Goal: Navigation & Orientation: Find specific page/section

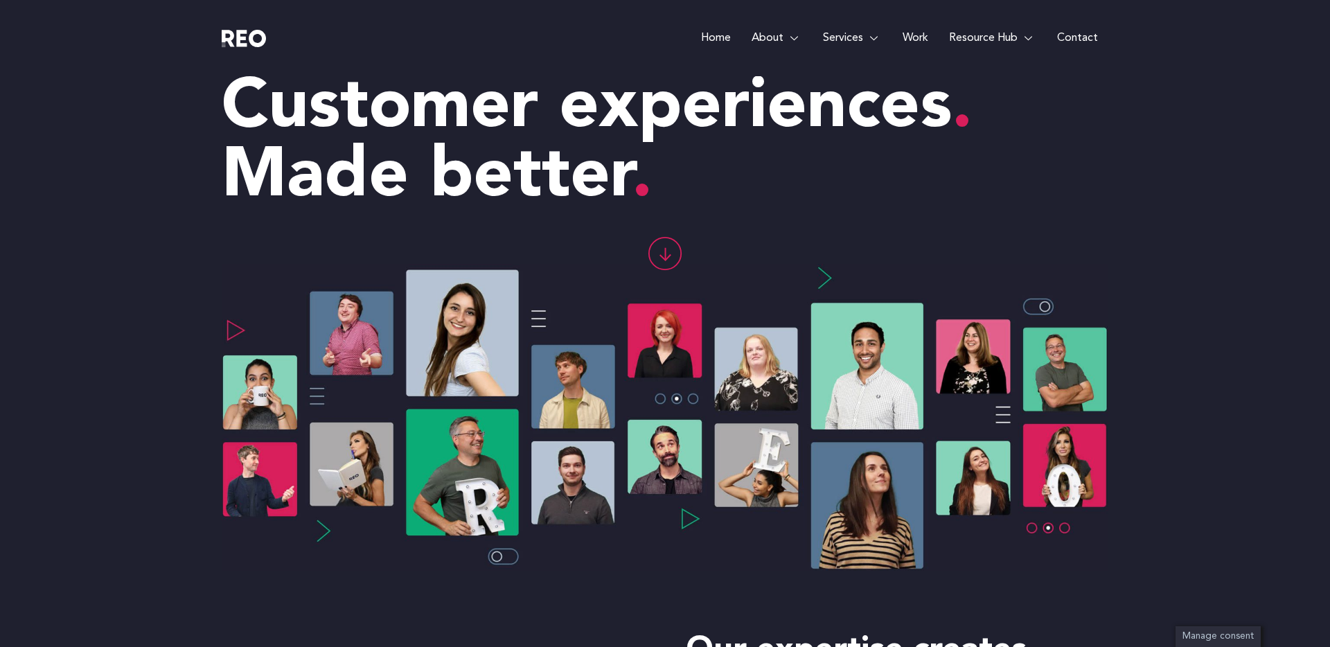
scroll to position [53, 0]
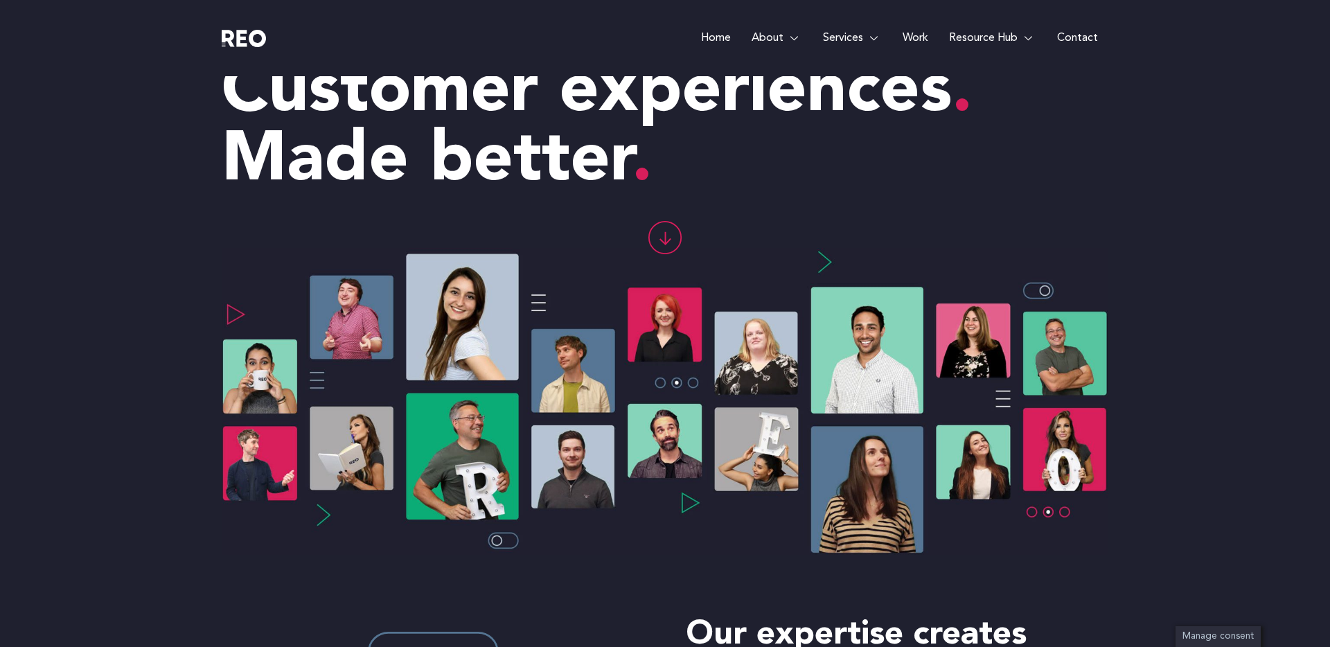
click at [660, 386] on img at bounding box center [665, 401] width 887 height 307
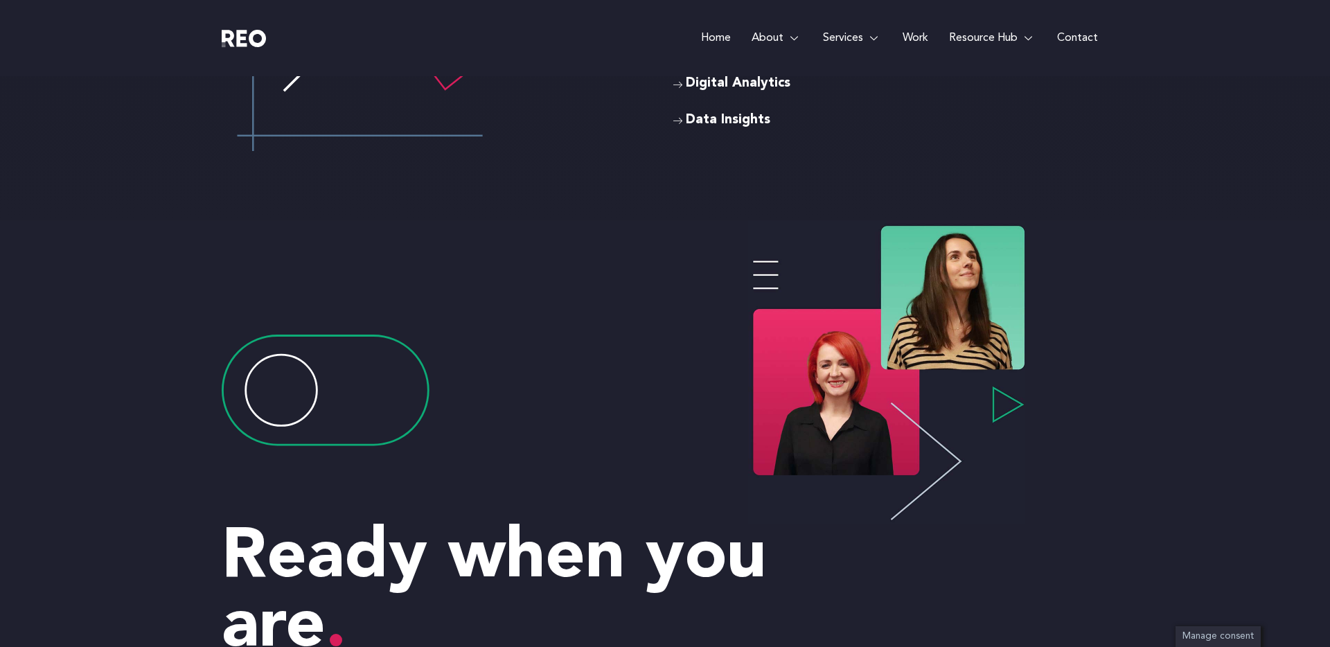
drag, startPoint x: 809, startPoint y: 372, endPoint x: 846, endPoint y: 296, distance: 84.9
click at [809, 372] on img at bounding box center [886, 372] width 277 height 304
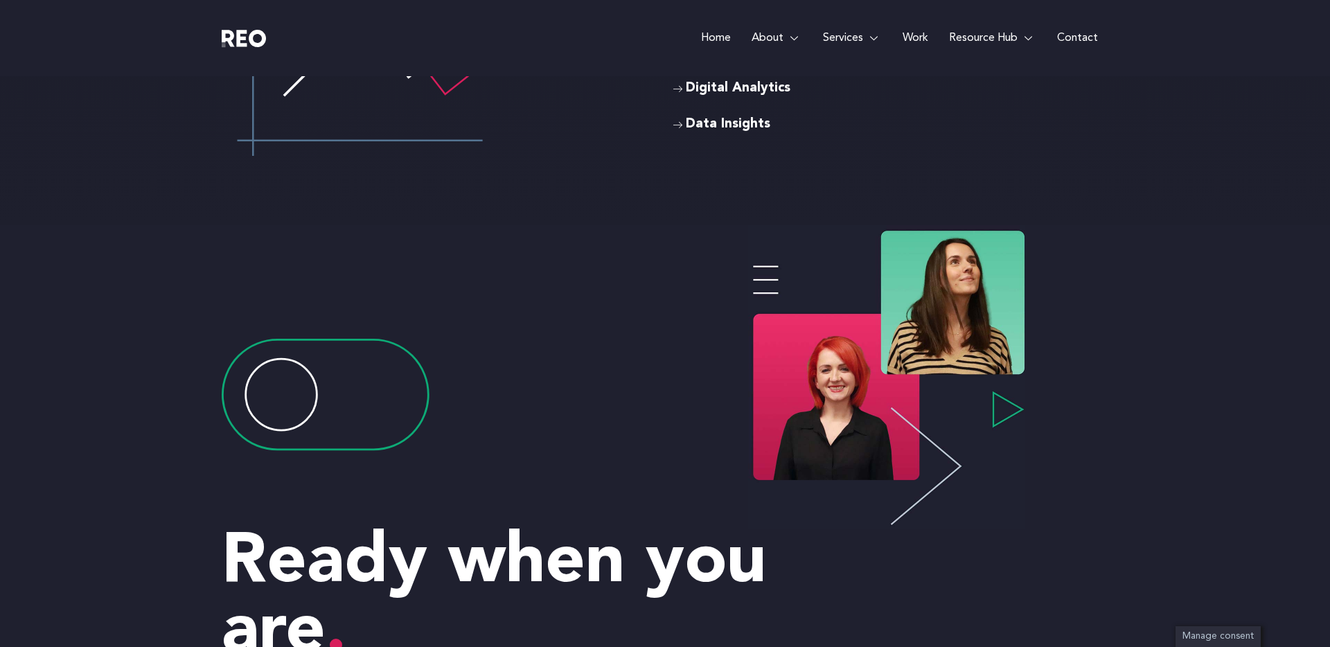
scroll to position [4357, 0]
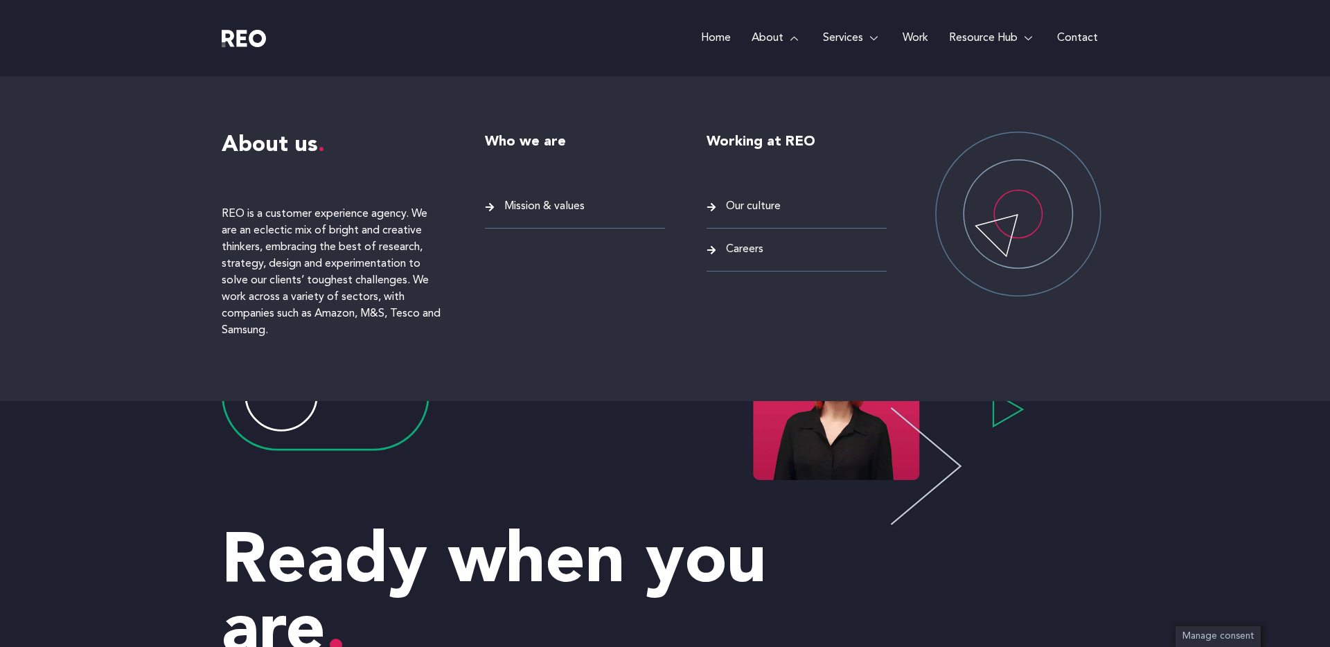
click at [773, 39] on link "About" at bounding box center [776, 38] width 71 height 76
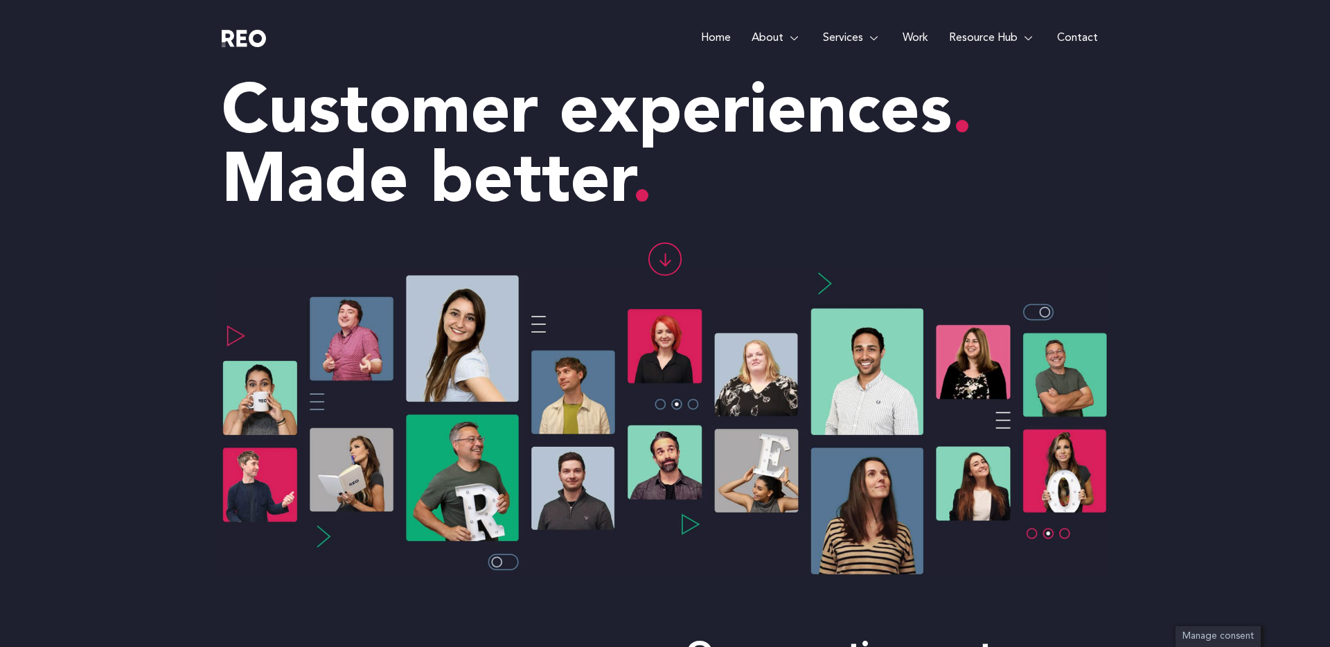
click at [671, 256] on icon at bounding box center [665, 259] width 32 height 32
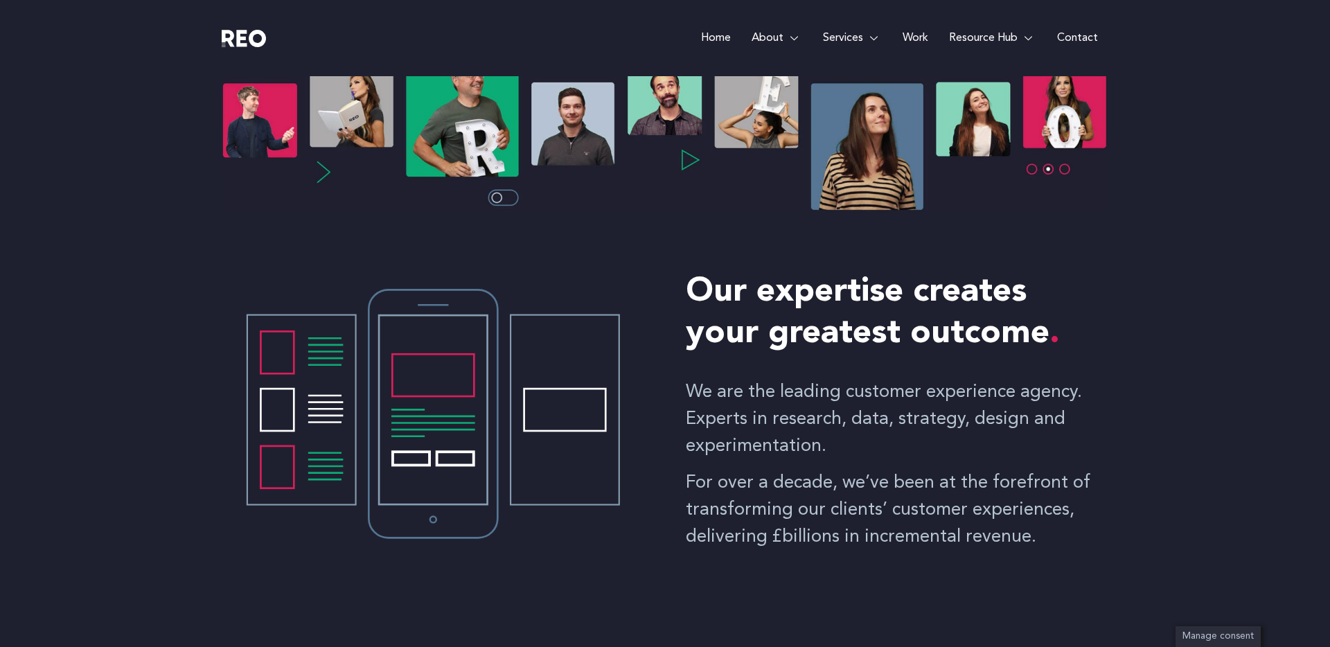
scroll to position [388, 0]
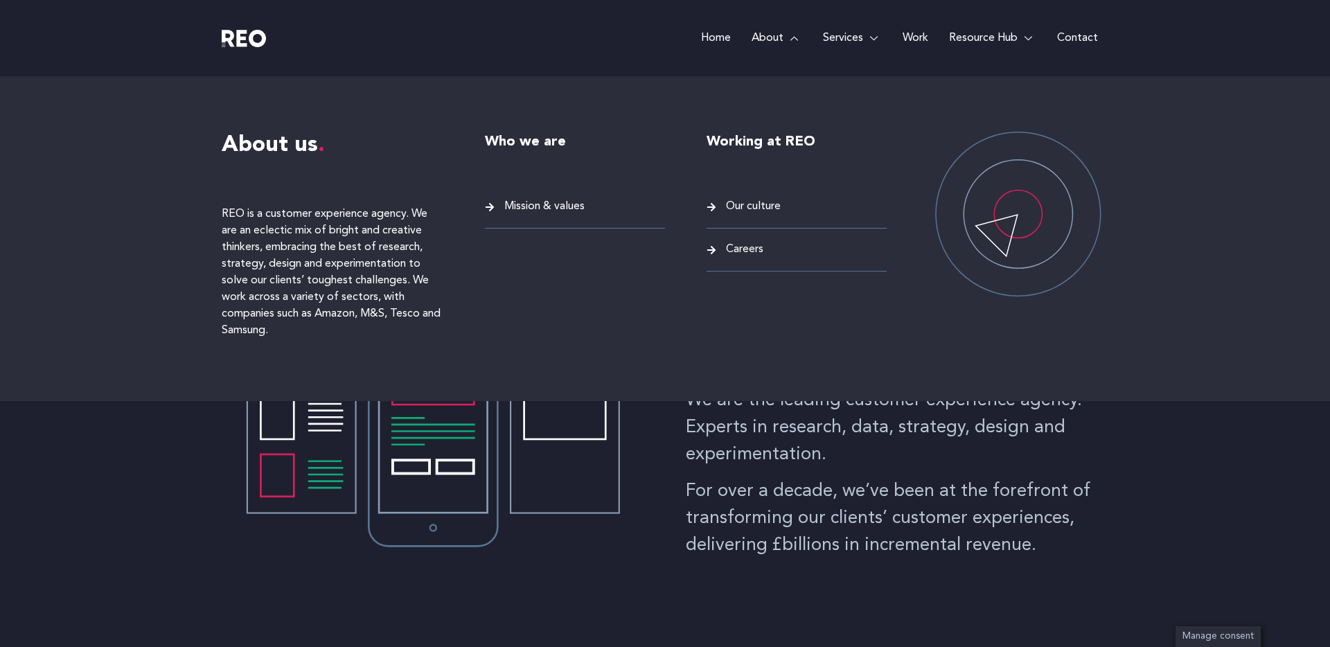
click at [552, 213] on span "Mission & values" at bounding box center [543, 206] width 84 height 19
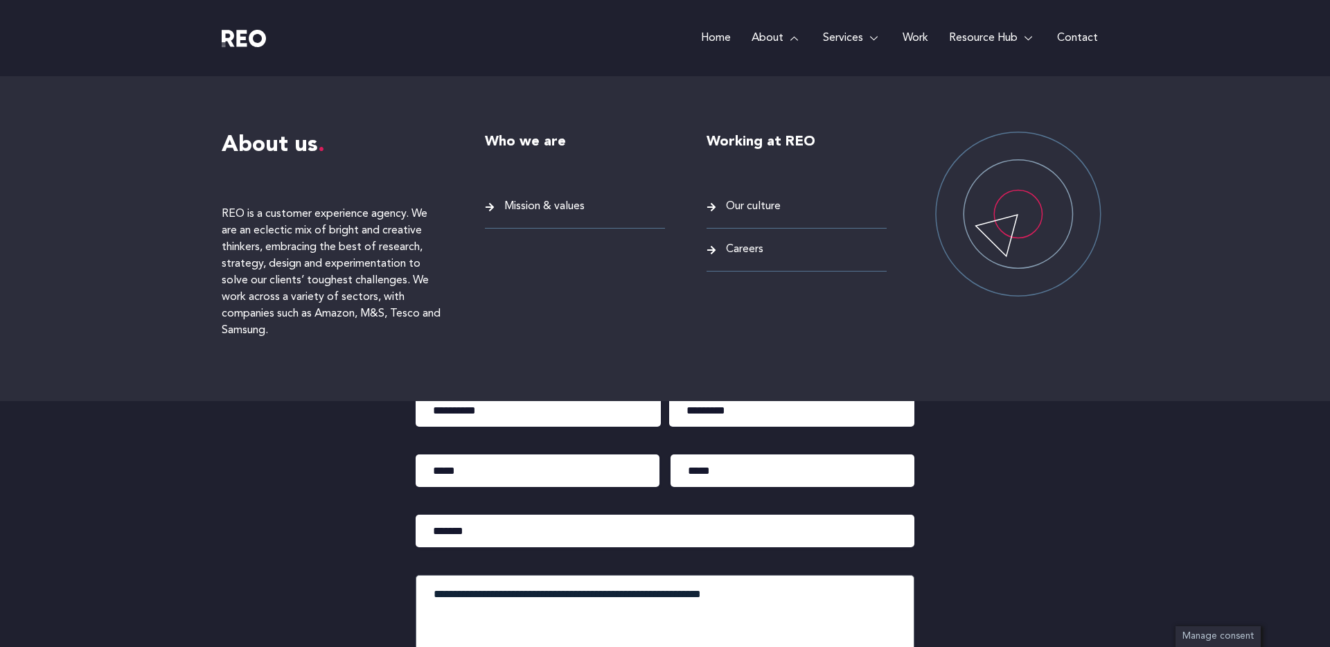
scroll to position [3911, 0]
